Goal: Navigation & Orientation: Find specific page/section

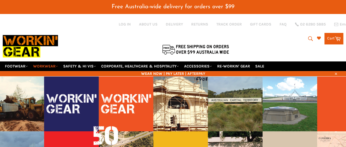
click at [48, 46] on div at bounding box center [112, 48] width 219 height 11
click at [51, 61] on link "WORKWEAR" at bounding box center [45, 66] width 29 height 10
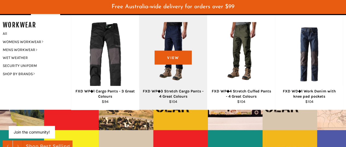
scroll to position [56, 0]
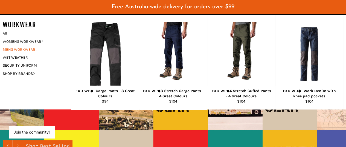
click at [27, 45] on link "MENS WORKWEAR" at bounding box center [32, 49] width 65 height 8
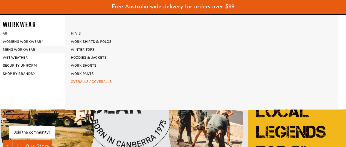
click at [83, 77] on link "OVERALLS / COVERALLS" at bounding box center [91, 81] width 46 height 8
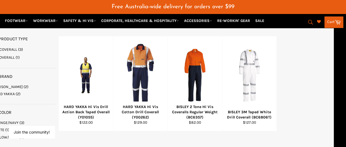
scroll to position [79, 12]
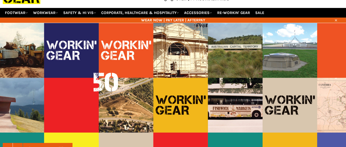
scroll to position [54, 0]
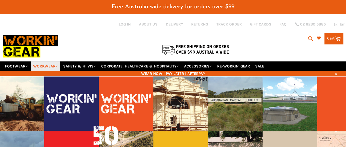
click at [48, 61] on link "WORKWEAR" at bounding box center [45, 66] width 29 height 10
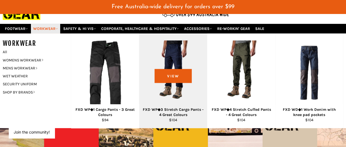
scroll to position [38, 0]
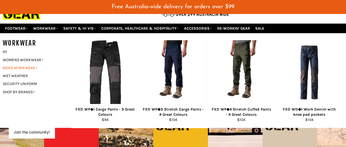
click at [22, 64] on link "MENS WORKWEAR" at bounding box center [32, 68] width 65 height 8
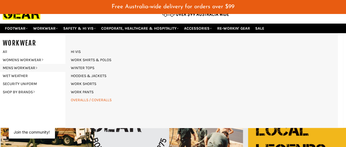
click at [88, 96] on link "OVERALLS / COVERALLS" at bounding box center [91, 100] width 46 height 8
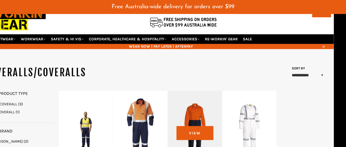
scroll to position [10, 12]
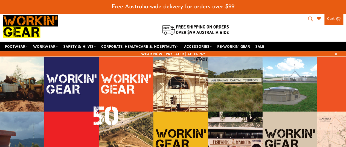
scroll to position [19, 0]
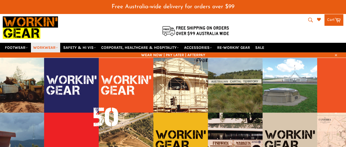
click at [41, 43] on link "WORKWEAR" at bounding box center [45, 48] width 29 height 10
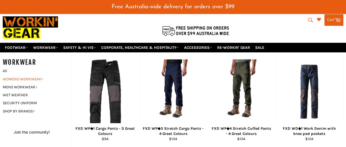
click at [34, 75] on link "WOMENS WORKWEAR" at bounding box center [32, 79] width 65 height 8
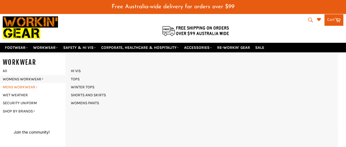
click at [20, 83] on link "MENS WORKWEAR" at bounding box center [32, 87] width 65 height 8
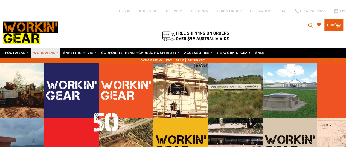
click at [42, 48] on link "WORKWEAR" at bounding box center [45, 53] width 29 height 10
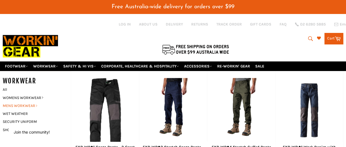
click at [26, 101] on link "MENS WORKWEAR" at bounding box center [32, 105] width 65 height 8
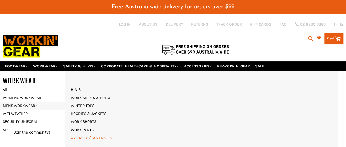
click at [96, 133] on link "OVERALLS / COVERALLS" at bounding box center [91, 137] width 46 height 8
